Goal: Navigation & Orientation: Find specific page/section

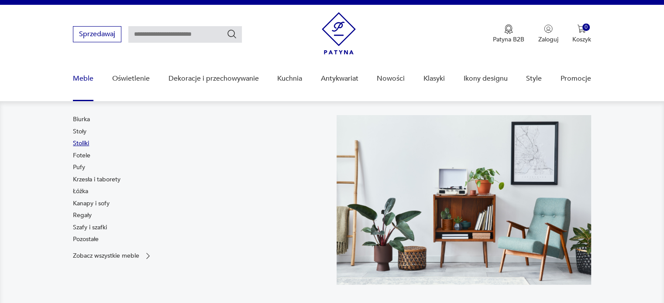
click at [87, 143] on link "Stoliki" at bounding box center [81, 143] width 16 height 9
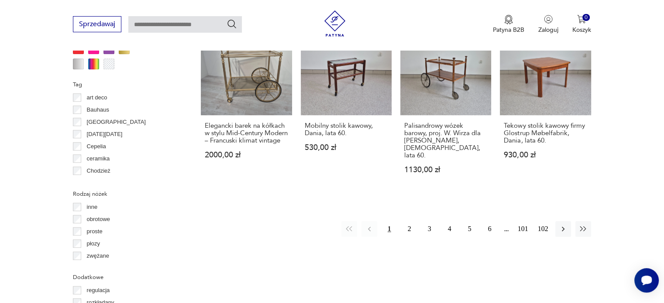
scroll to position [872, 0]
click at [407, 221] on button "2" at bounding box center [409, 229] width 16 height 16
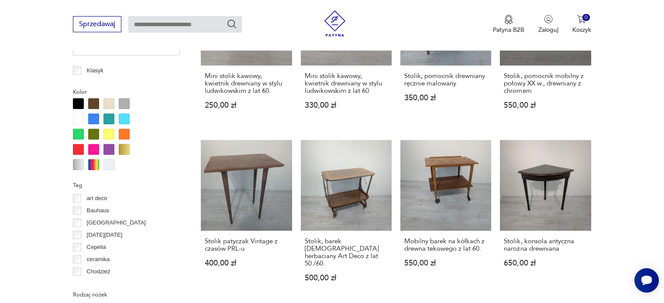
scroll to position [943, 0]
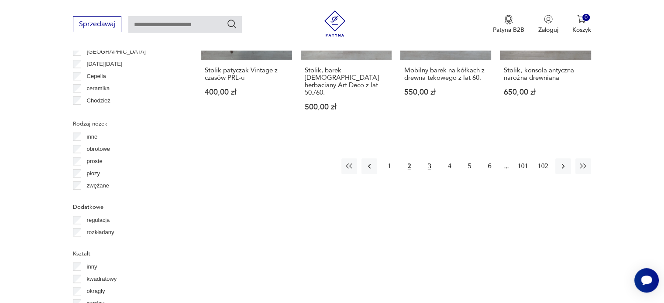
click at [428, 158] on button "3" at bounding box center [430, 166] width 16 height 16
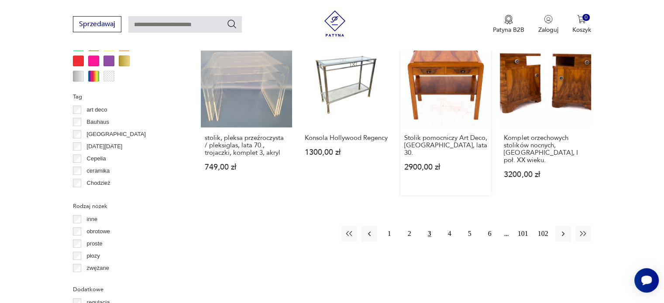
scroll to position [870, 0]
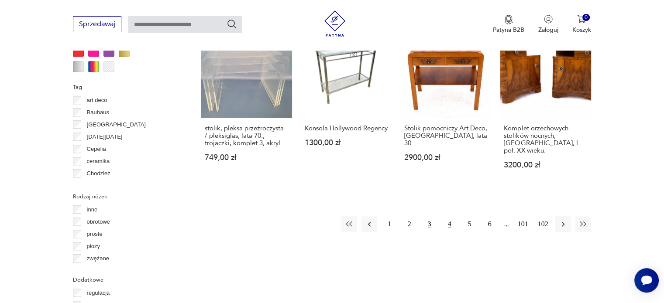
click at [448, 216] on button "4" at bounding box center [450, 224] width 16 height 16
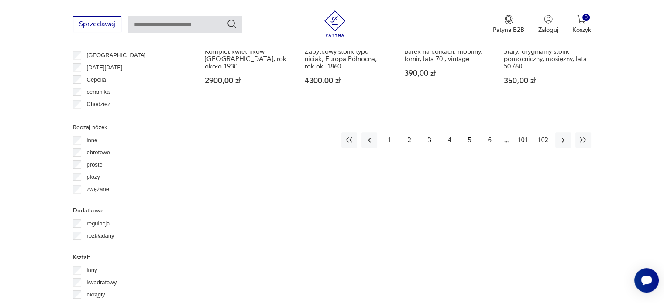
scroll to position [943, 0]
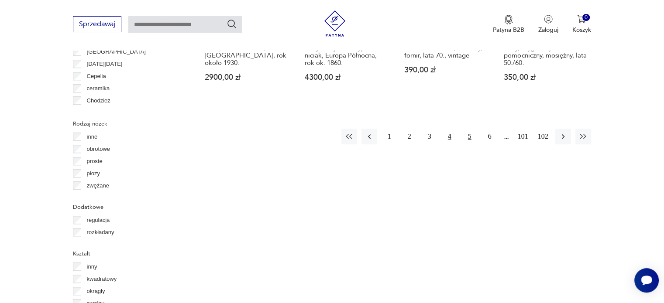
click at [465, 135] on button "5" at bounding box center [470, 137] width 16 height 16
